Goal: Use online tool/utility: Utilize a website feature to perform a specific function

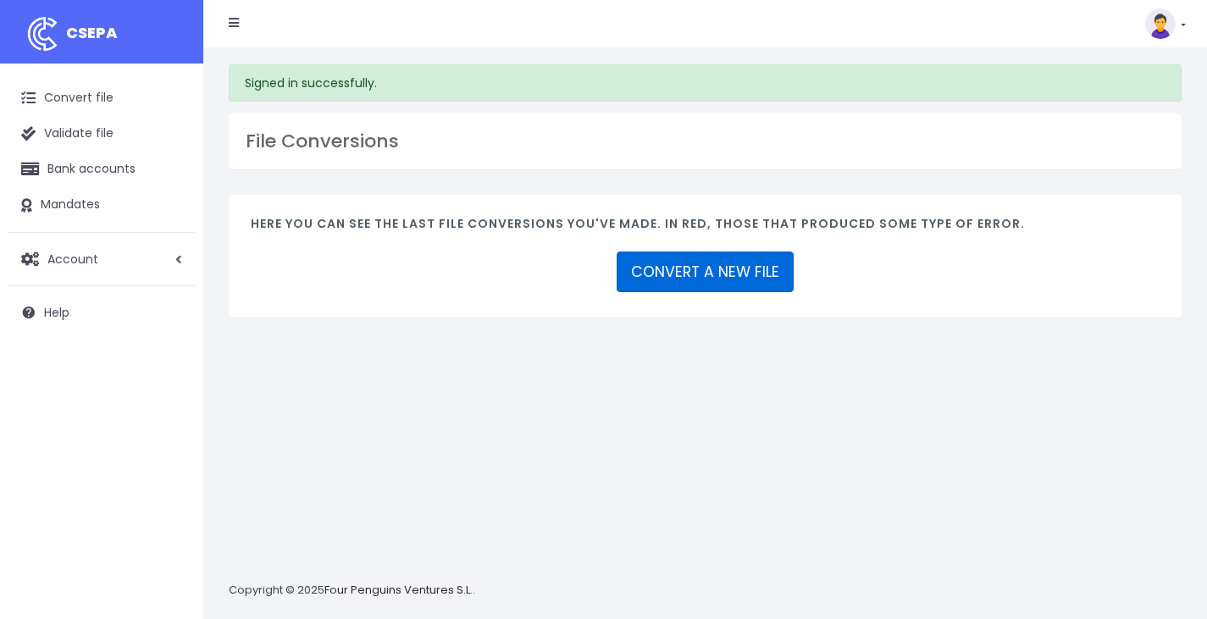
click at [729, 281] on link "CONVERT A NEW FILE" at bounding box center [705, 272] width 177 height 41
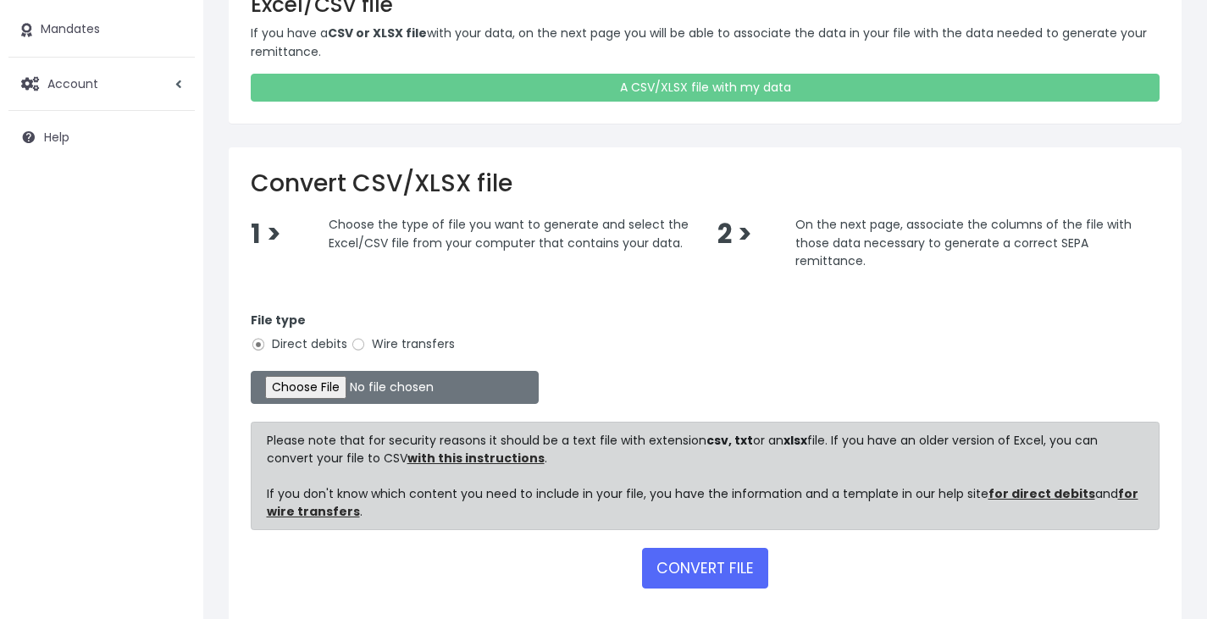
scroll to position [197, 0]
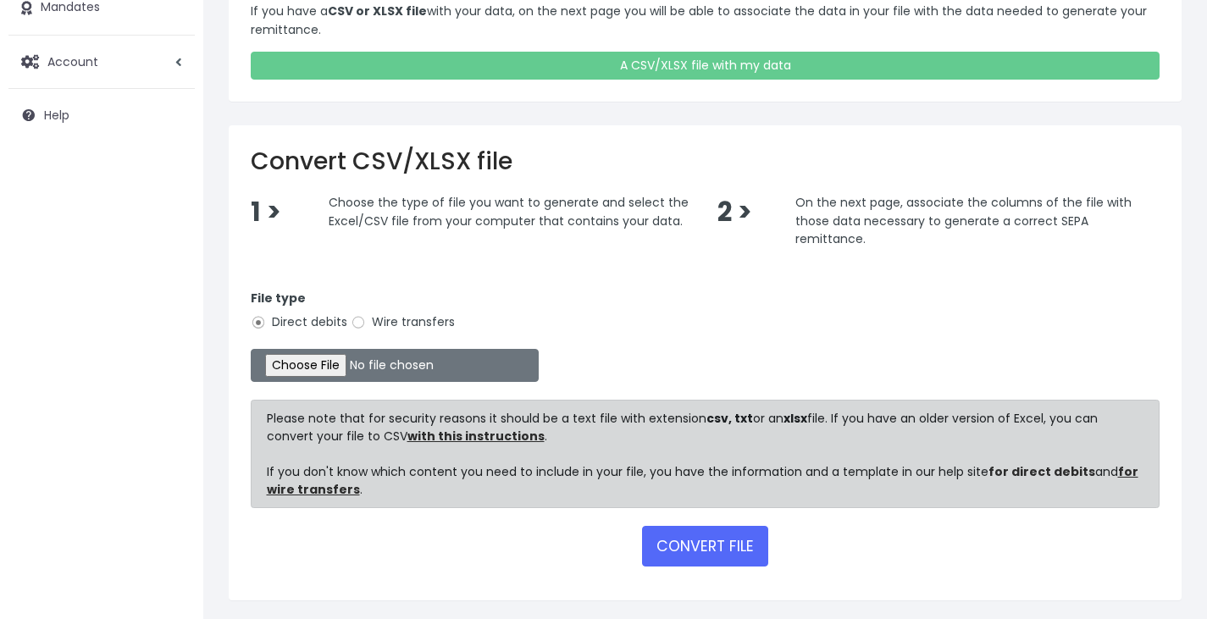
click at [1024, 463] on link "for direct debits" at bounding box center [1042, 471] width 107 height 17
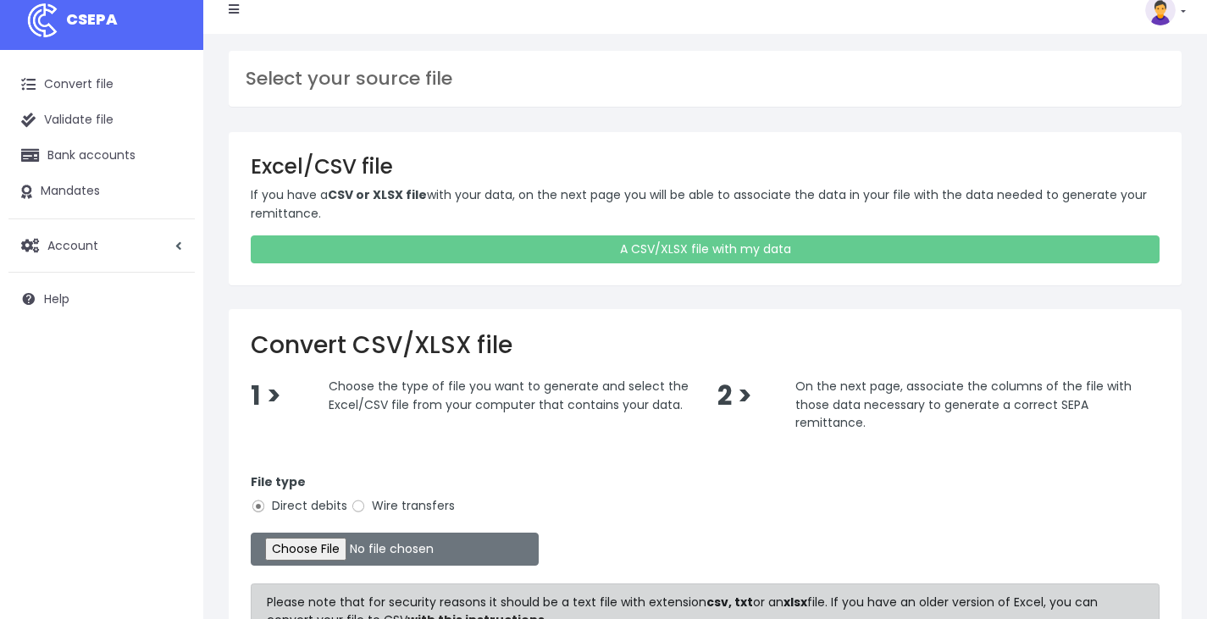
scroll to position [0, 0]
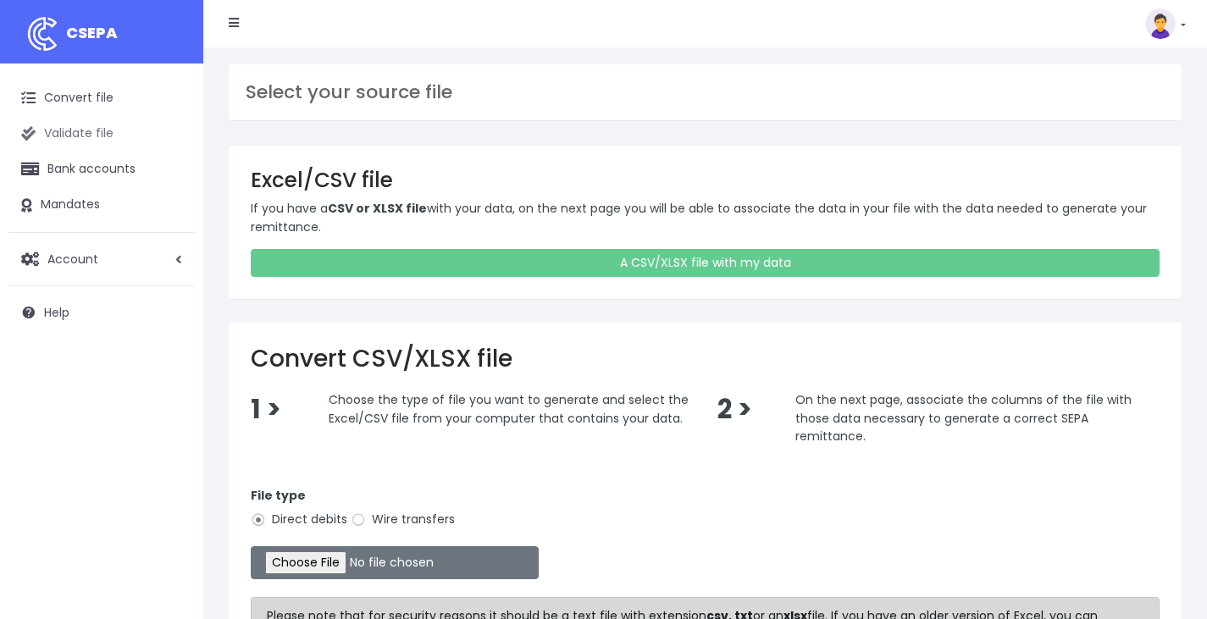
click at [74, 125] on link "Validate file" at bounding box center [101, 134] width 186 height 36
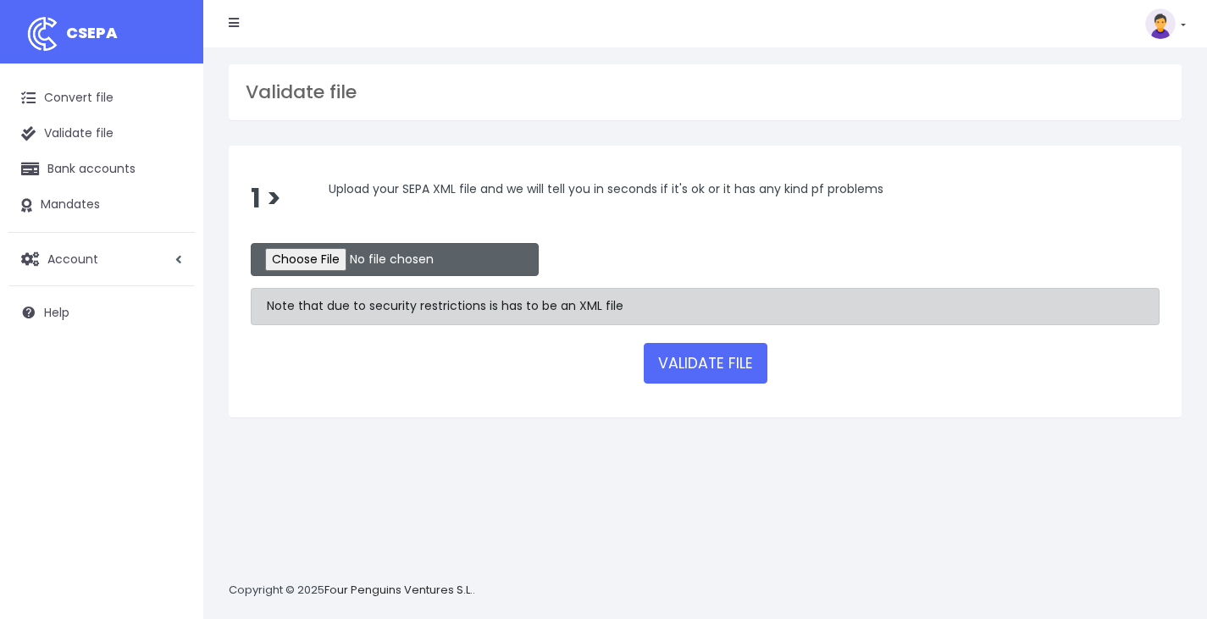
click at [321, 266] on input "file" at bounding box center [395, 259] width 288 height 33
type input "C:\fakepath\SEPA_Batch_20250922.xml"
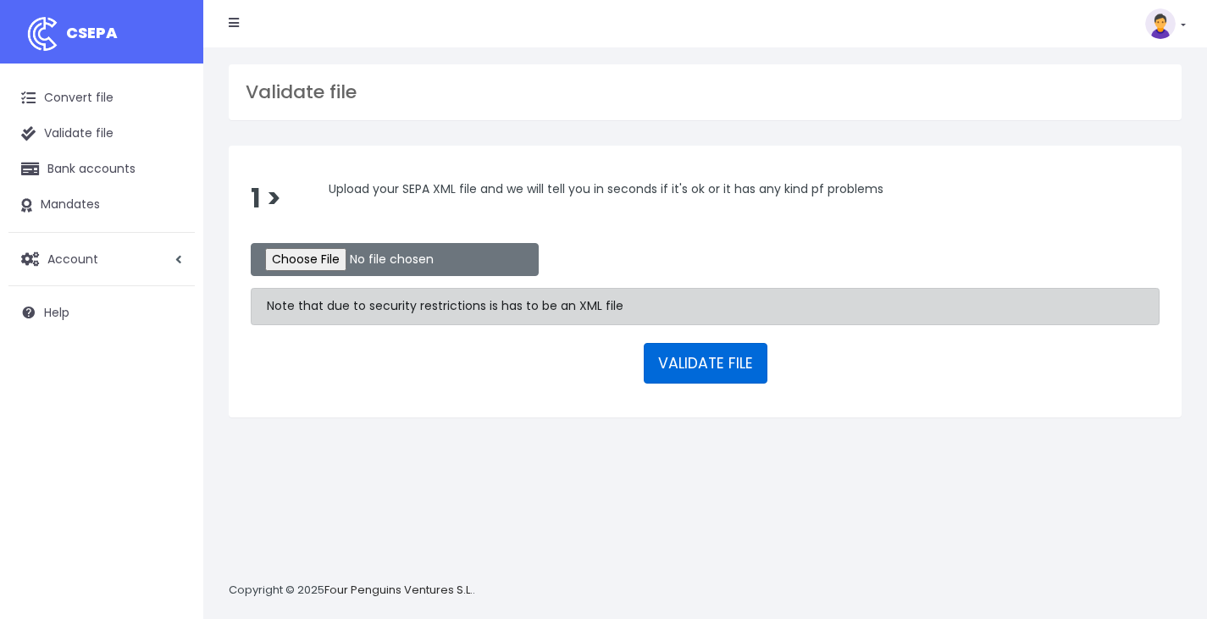
click at [706, 367] on button "VALIDATE FILE" at bounding box center [706, 363] width 124 height 41
click at [94, 159] on link "Bank accounts" at bounding box center [101, 170] width 186 height 36
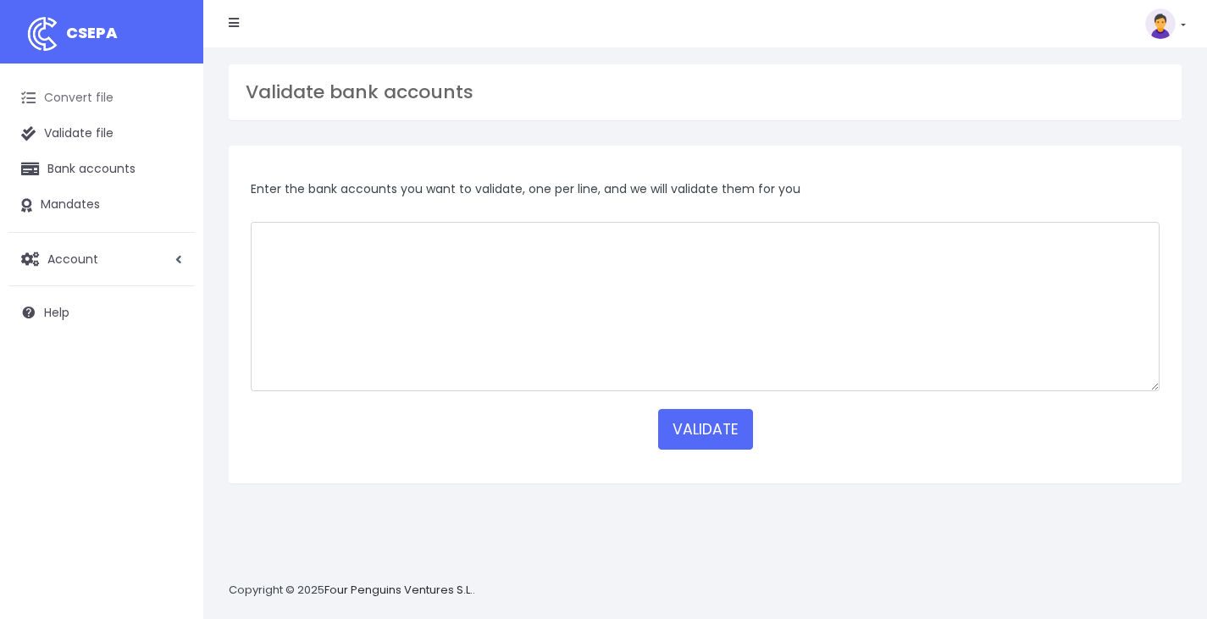
click at [47, 95] on link "Convert file" at bounding box center [101, 98] width 186 height 36
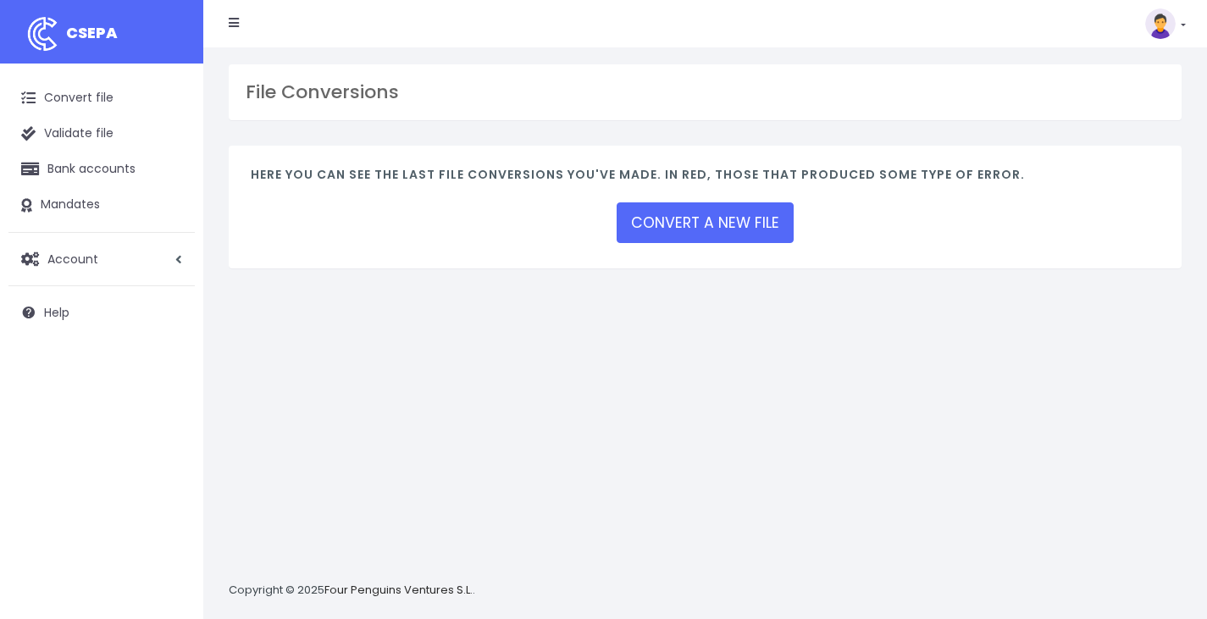
click at [613, 218] on div "Here you can see the last file conversions you've made. In red, those that prod…" at bounding box center [705, 207] width 953 height 123
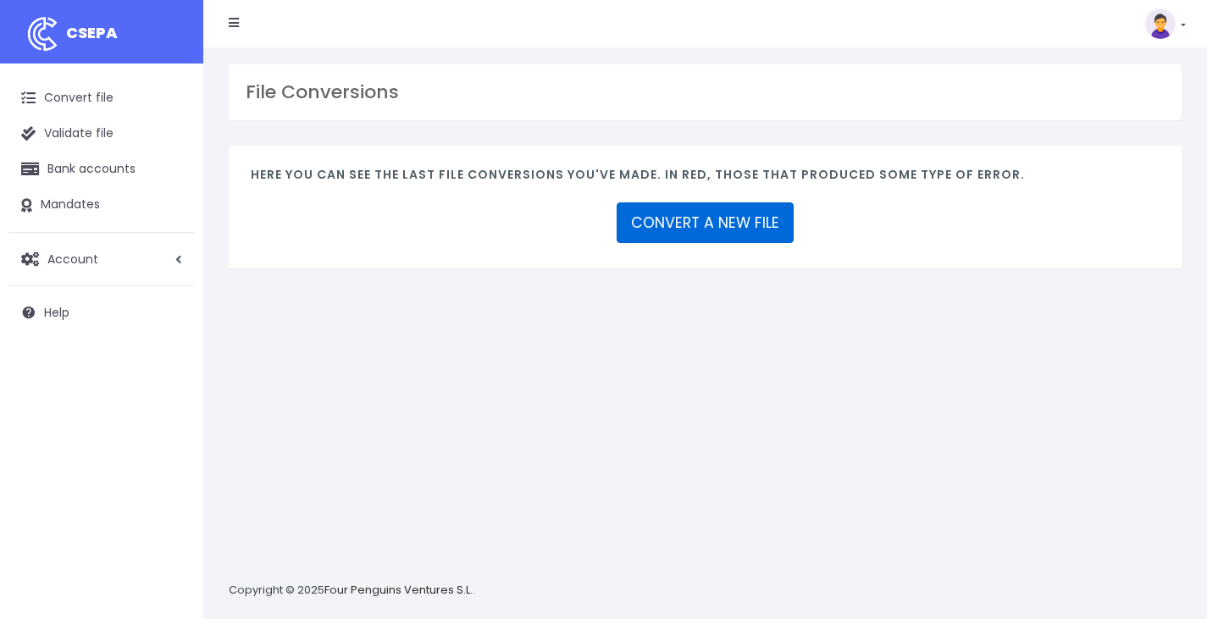
click at [677, 241] on link "CONVERT A NEW FILE" at bounding box center [705, 222] width 177 height 41
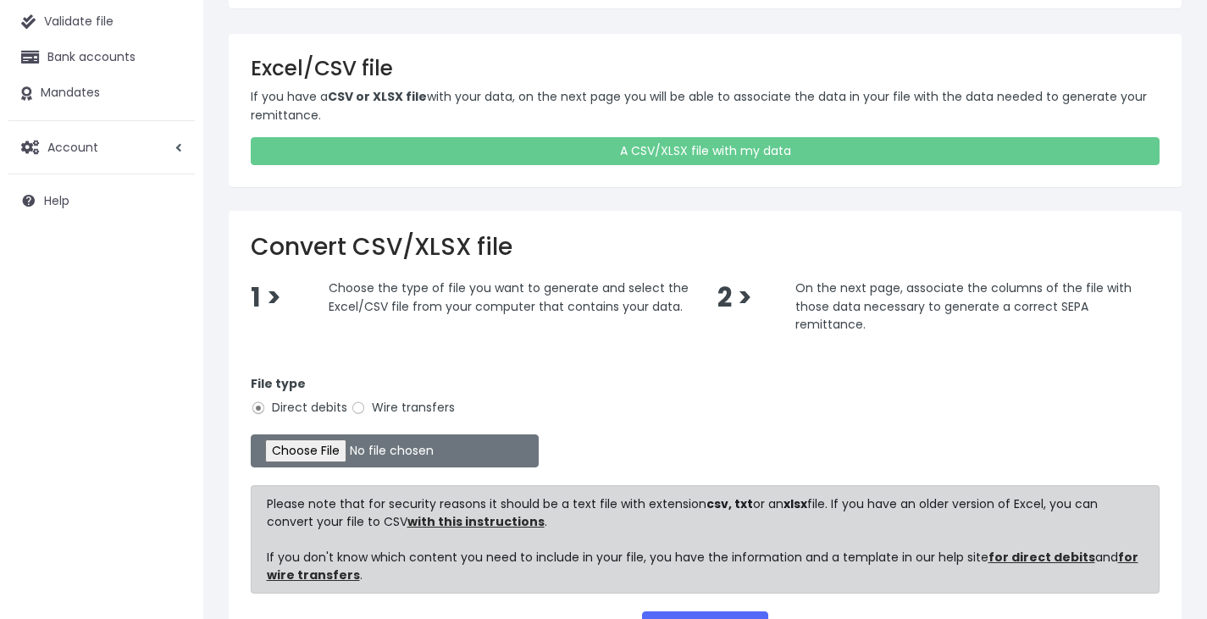
scroll to position [127, 0]
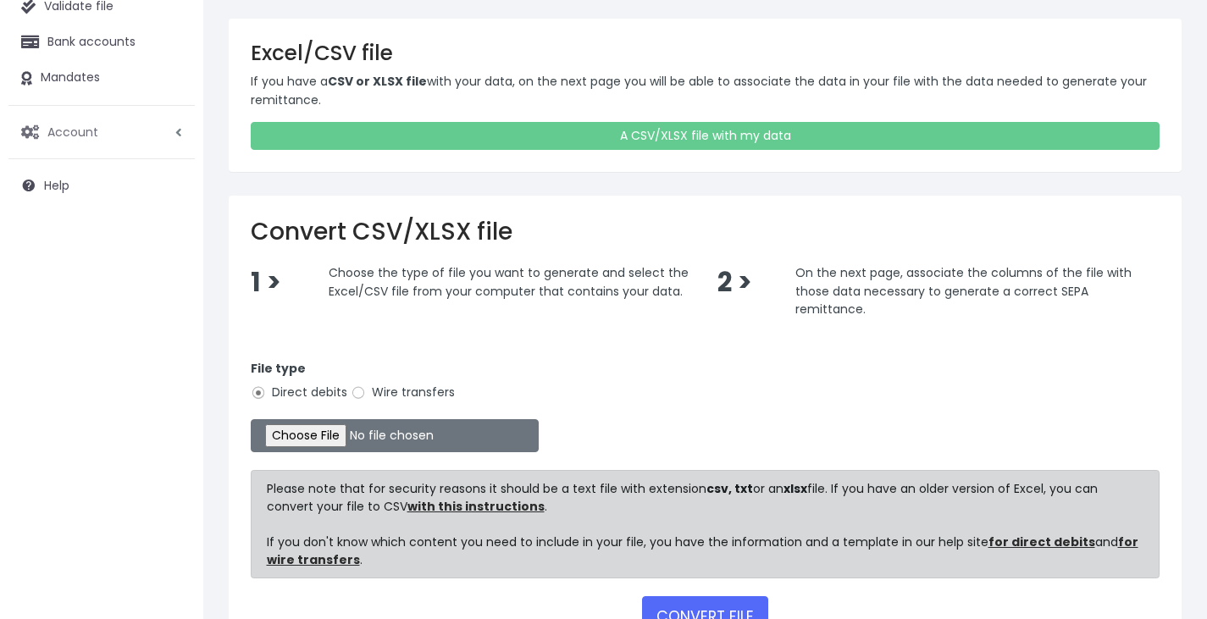
click at [148, 130] on link "Account" at bounding box center [101, 132] width 186 height 36
